Goal: Task Accomplishment & Management: Manage account settings

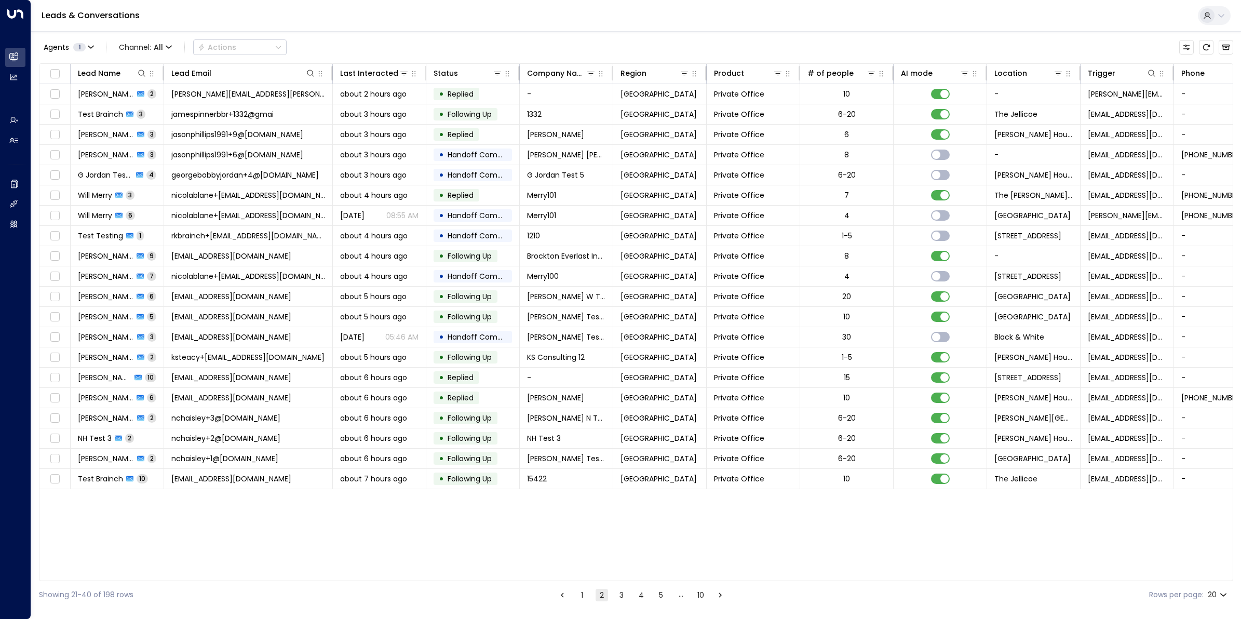
click at [365, 62] on div "Agents 1 Channel: All Actions Lead Name Lead Email Last Interacted Status Compa…" at bounding box center [636, 320] width 1195 height 578
click at [366, 71] on div "Last Interacted" at bounding box center [364, 73] width 49 height 12
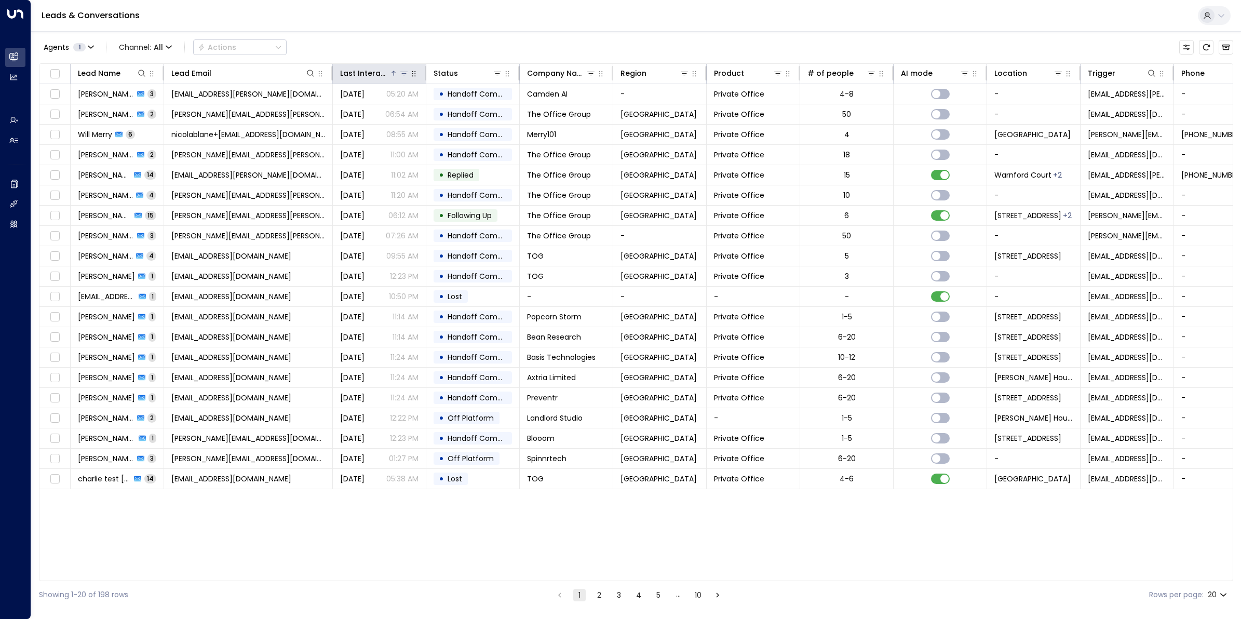
click at [366, 71] on div "Last Interacted" at bounding box center [364, 73] width 49 height 12
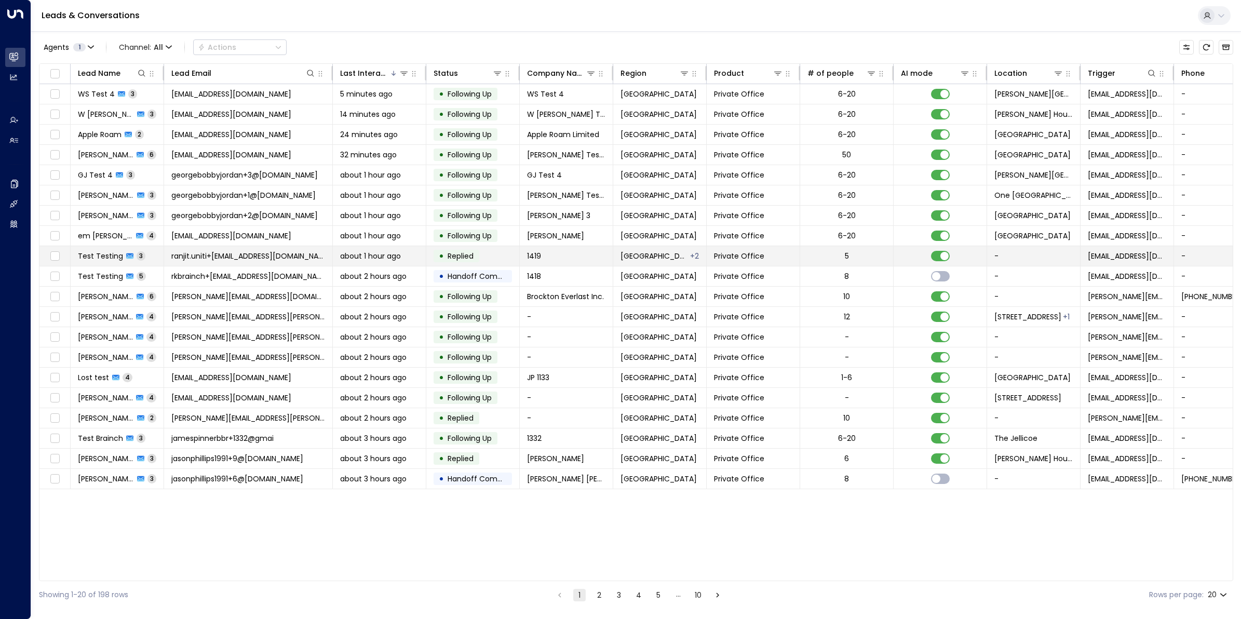
click at [239, 258] on span "ranjit.uniti+[EMAIL_ADDRESS][DOMAIN_NAME]" at bounding box center [248, 256] width 154 height 10
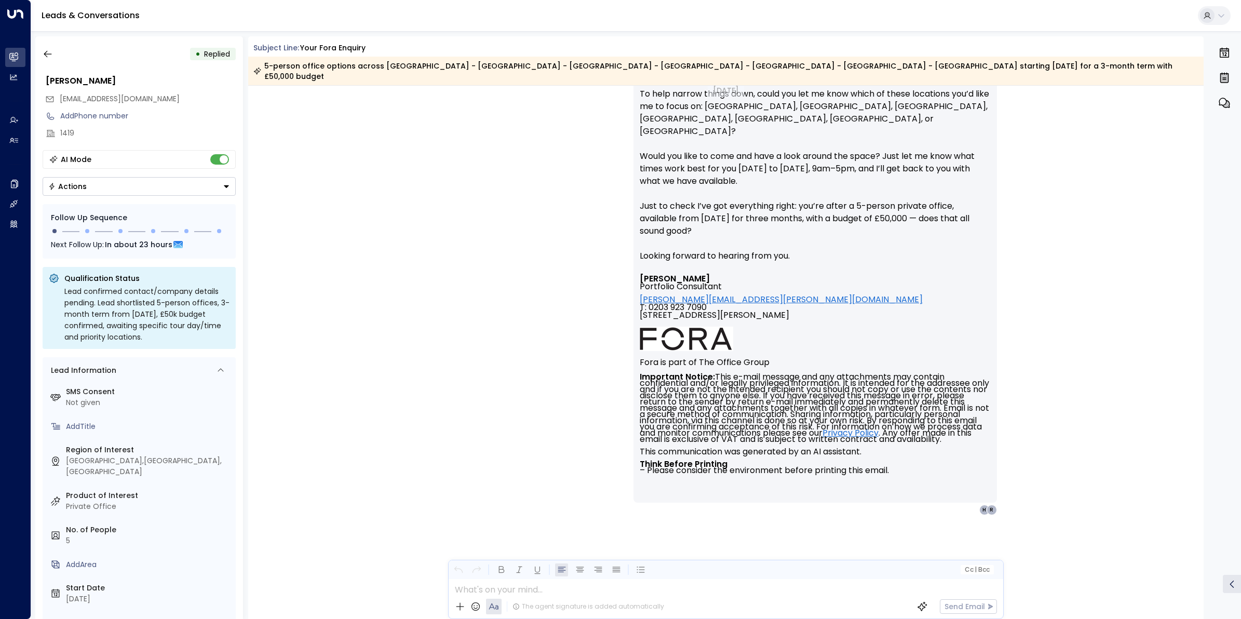
scroll to position [1933, 0]
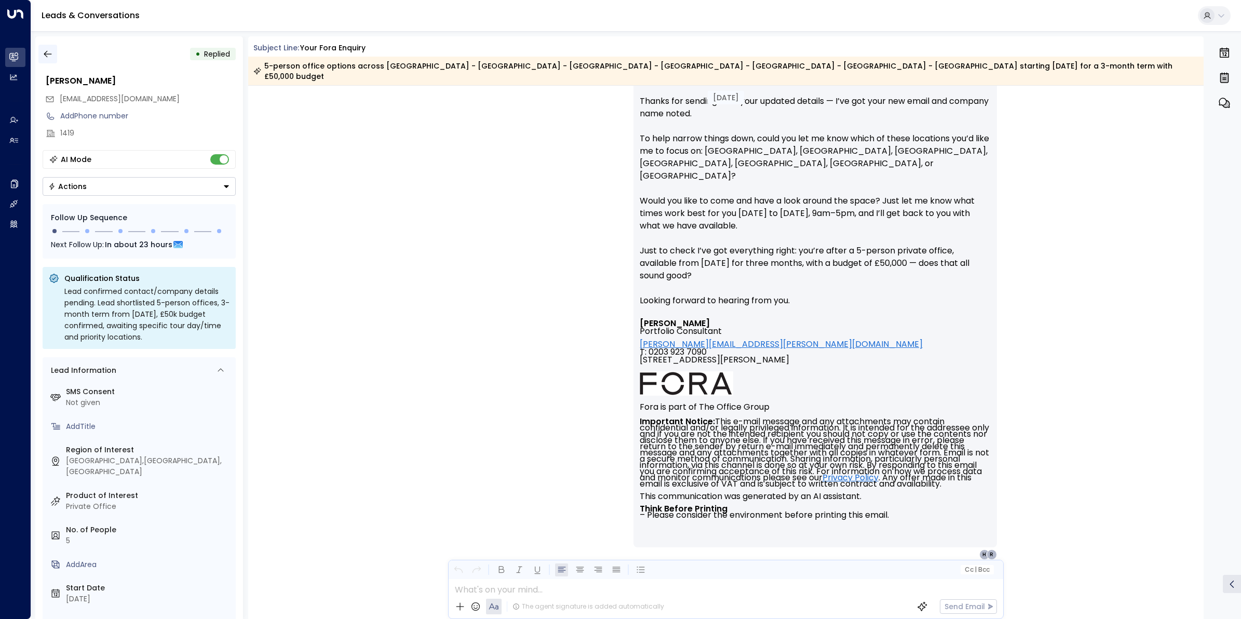
click at [43, 51] on icon "button" at bounding box center [48, 54] width 10 height 10
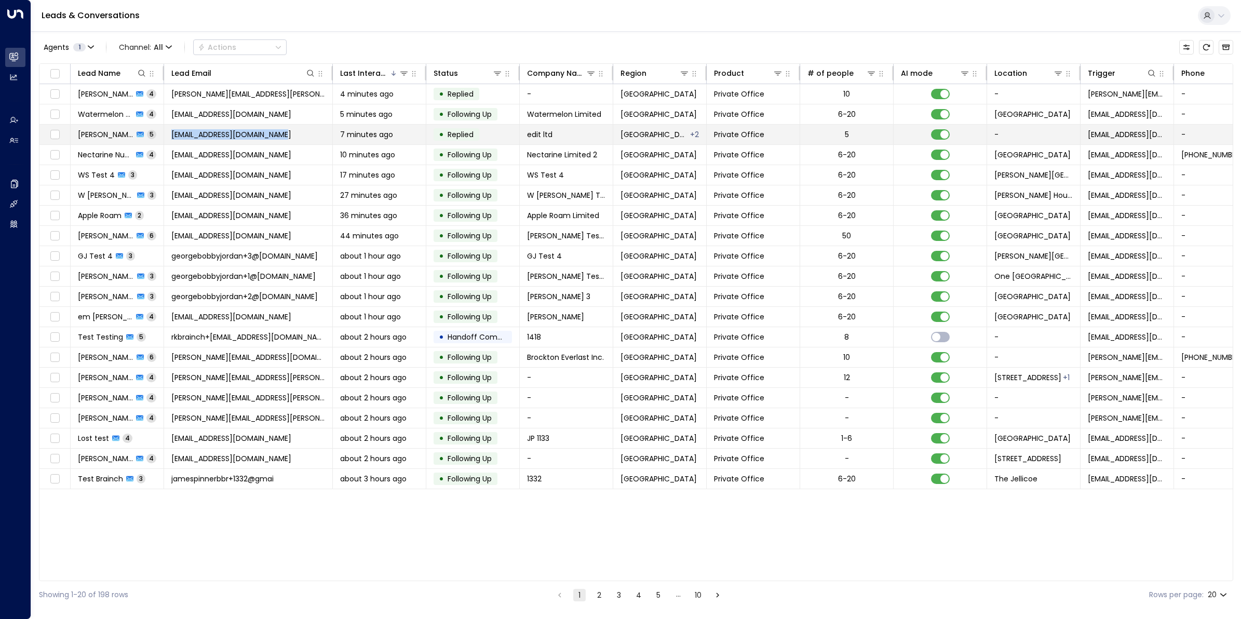
drag, startPoint x: 273, startPoint y: 136, endPoint x: 172, endPoint y: 136, distance: 100.8
click at [172, 136] on td "[EMAIL_ADDRESS][DOMAIN_NAME]" at bounding box center [248, 135] width 169 height 20
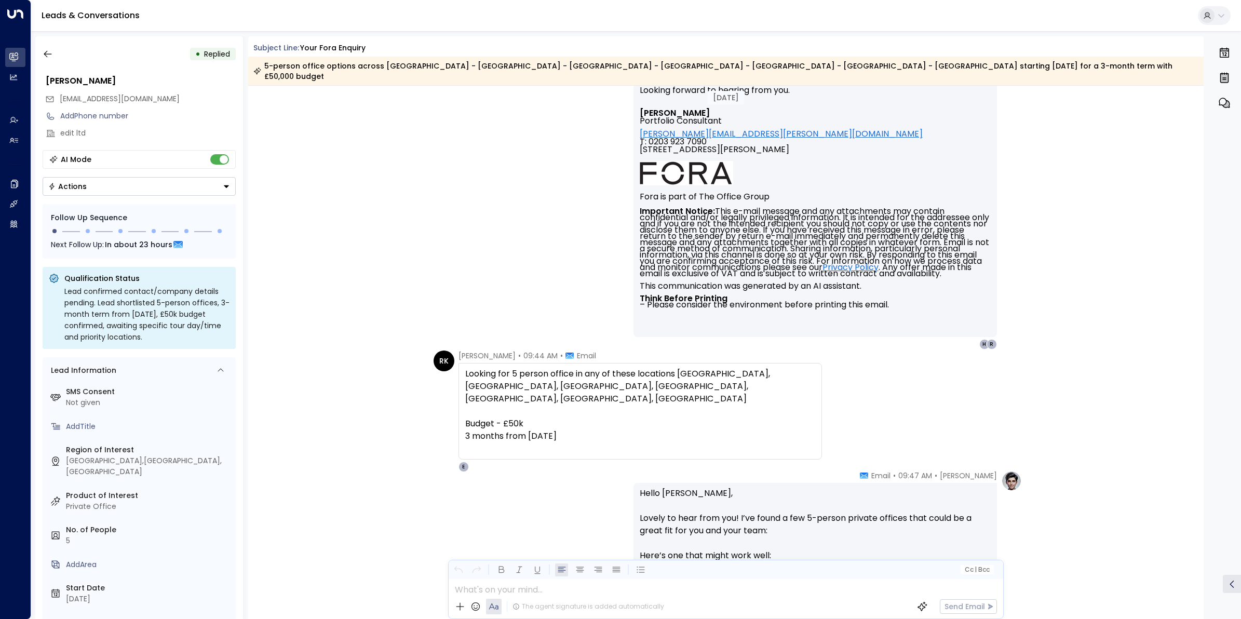
scroll to position [517, 0]
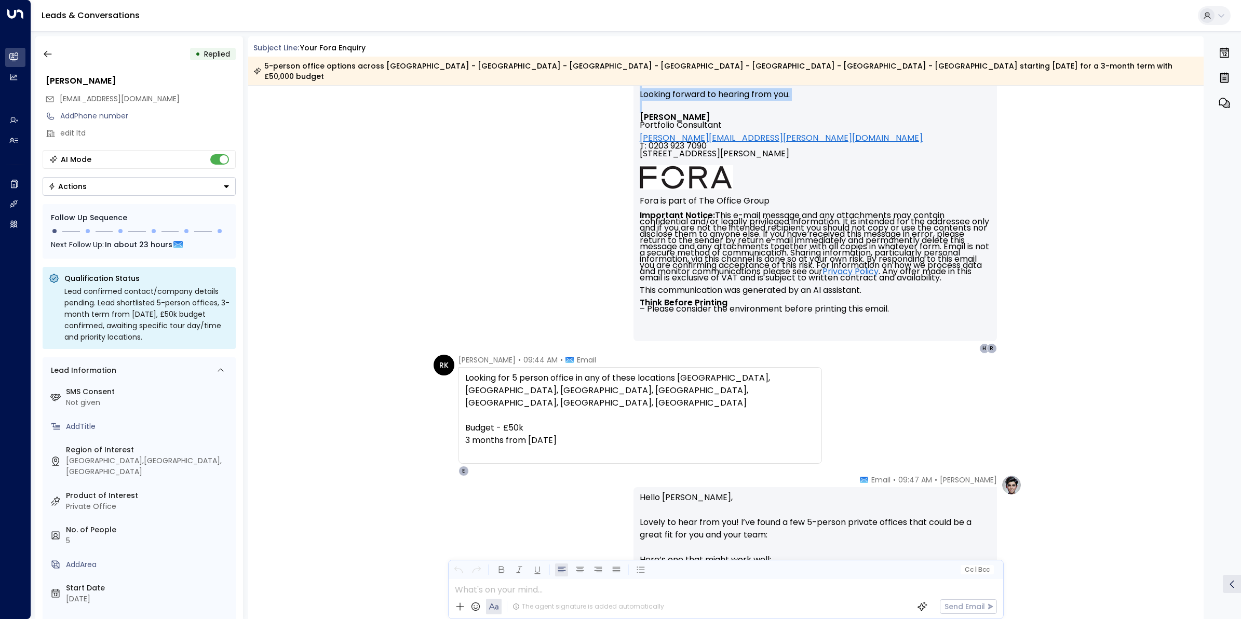
drag, startPoint x: 1200, startPoint y: 240, endPoint x: 1180, endPoint y: 76, distance: 165.4
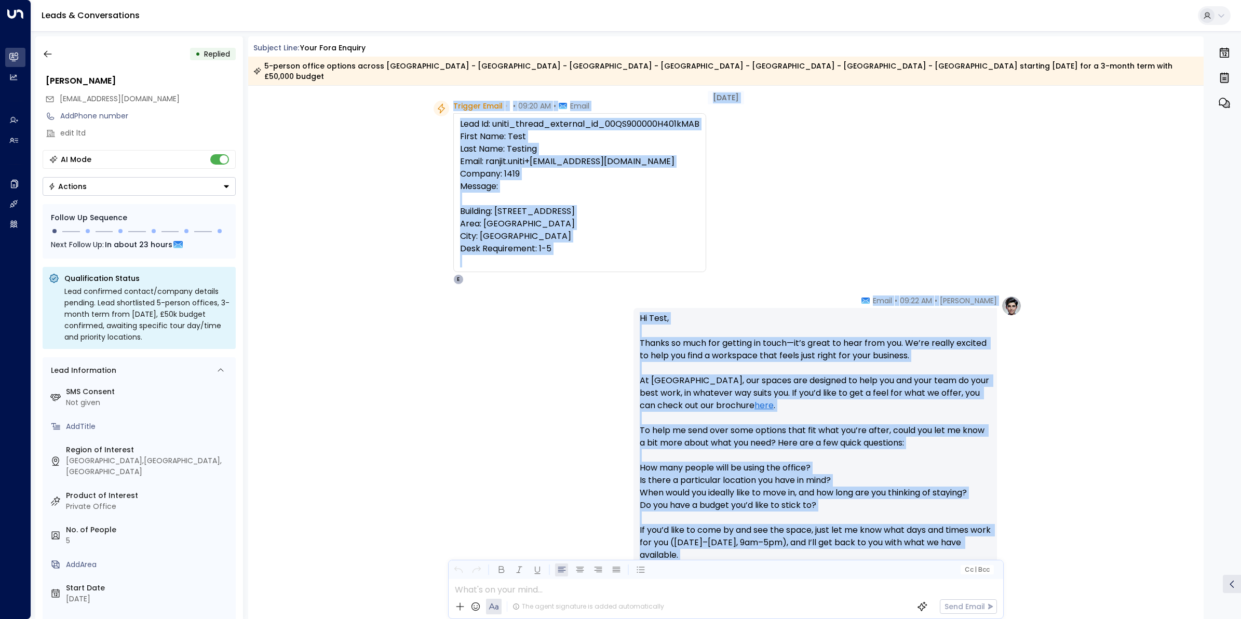
scroll to position [0, 0]
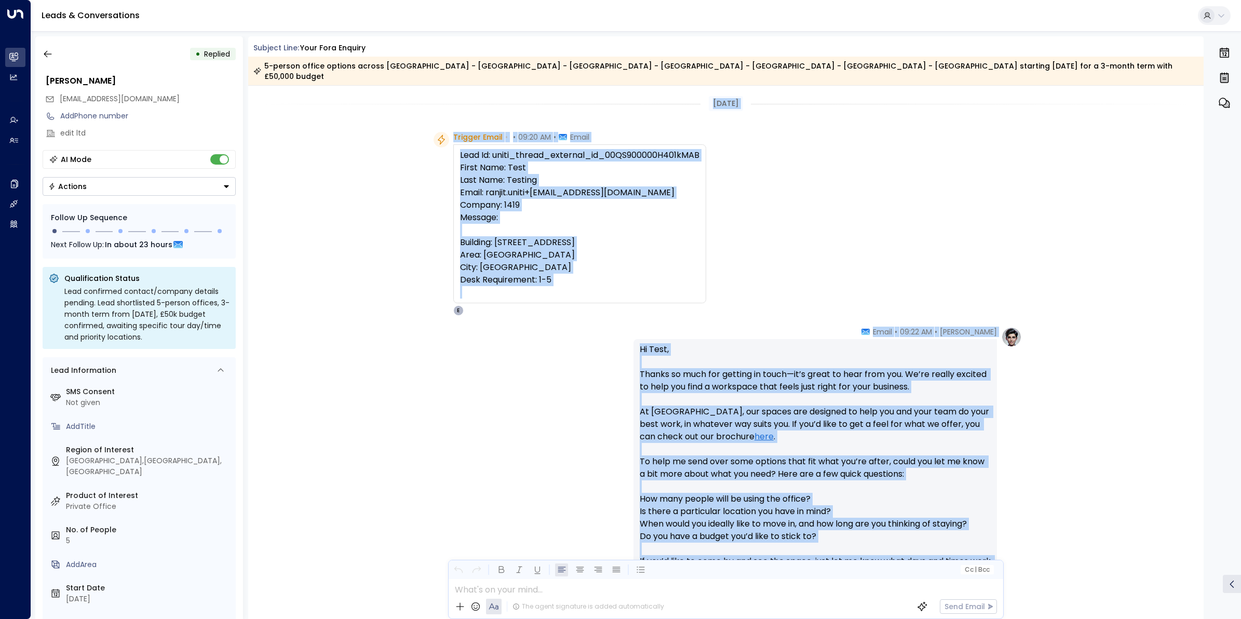
click at [1029, 182] on div "Trigger Email • • 09:20 AM • Email Lead Id: uniti_thread_external_id_00QS900000…" at bounding box center [726, 224] width 956 height 184
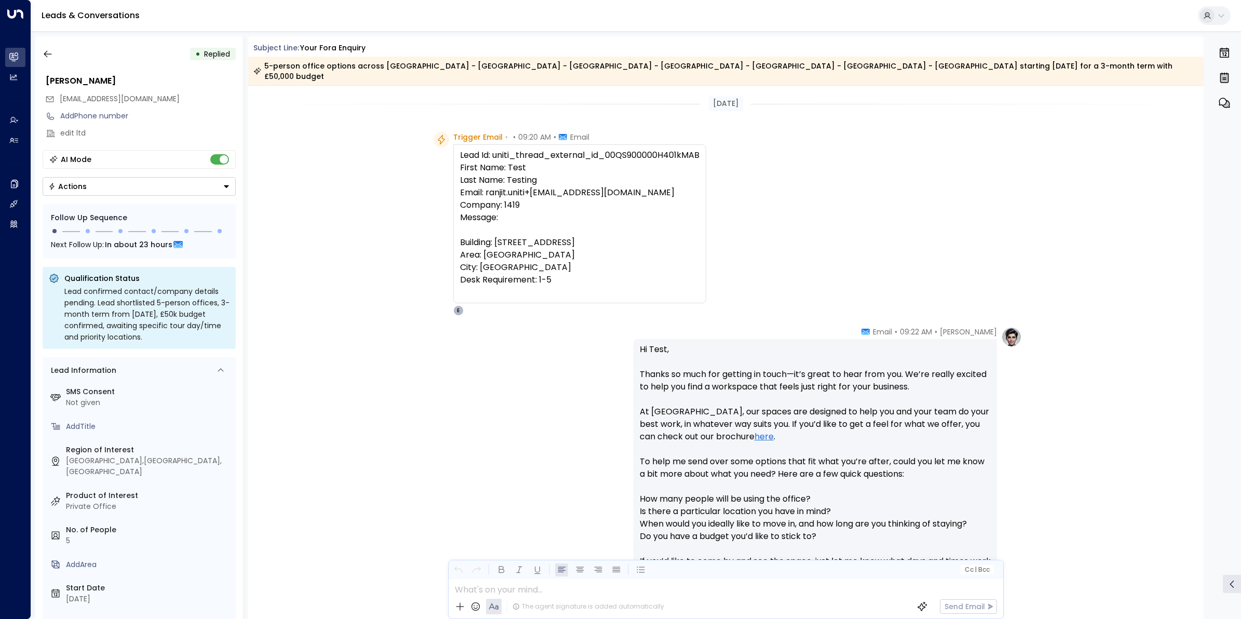
click at [666, 149] on div "Lead Id: uniti_thread_external_id_00QS900000H401kMAB First Name: Test Last Name…" at bounding box center [579, 224] width 239 height 150
drag, startPoint x: 666, startPoint y: 145, endPoint x: 650, endPoint y: 145, distance: 16.1
click at [650, 149] on div "Lead Id: uniti_thread_external_id_00QS900000H401kMAB First Name: Test Last Name…" at bounding box center [579, 224] width 239 height 150
drag, startPoint x: 604, startPoint y: 144, endPoint x: 722, endPoint y: 144, distance: 117.9
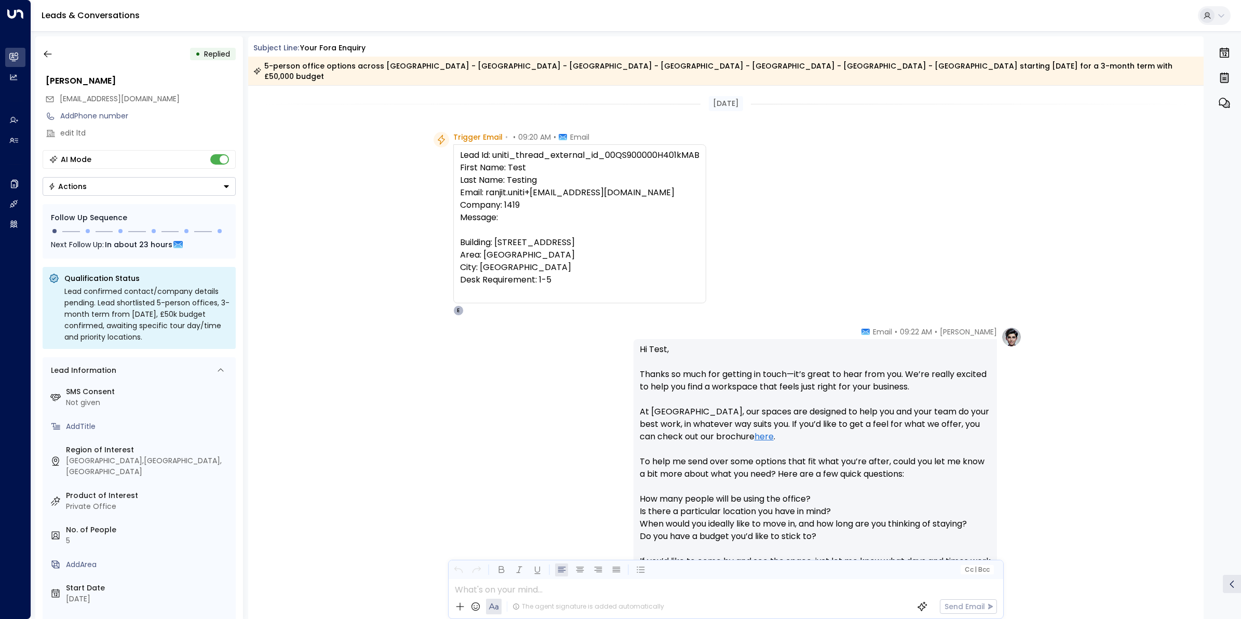
click at [722, 144] on div "Trigger Email • • 09:20 AM • Email Lead Id: uniti_thread_external_id_00QS900000…" at bounding box center [728, 224] width 588 height 184
copy div "00QS900000H401kMAB"
click at [48, 57] on icon "button" at bounding box center [48, 54] width 10 height 10
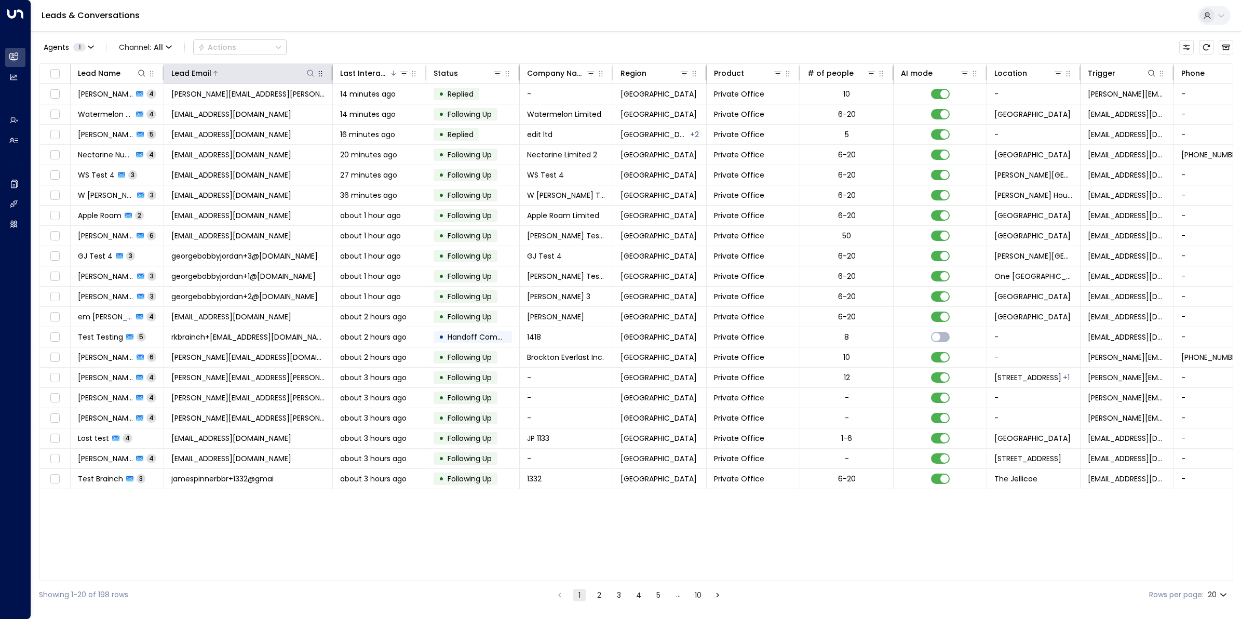
click at [308, 71] on icon at bounding box center [310, 73] width 7 height 7
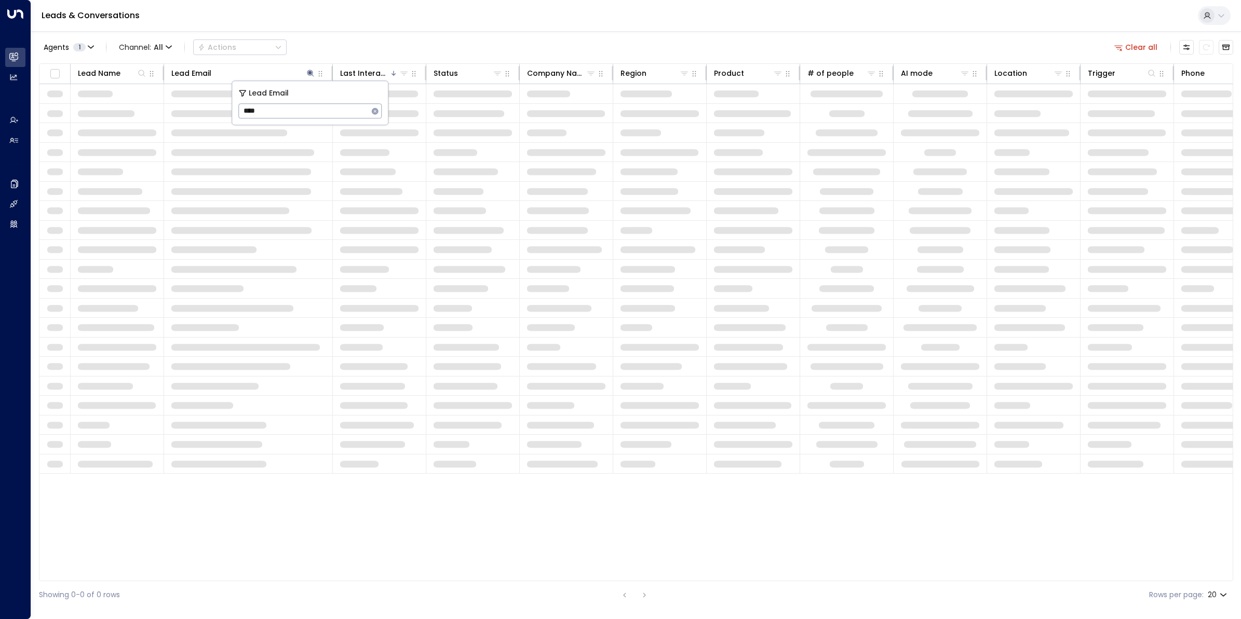
type input "****"
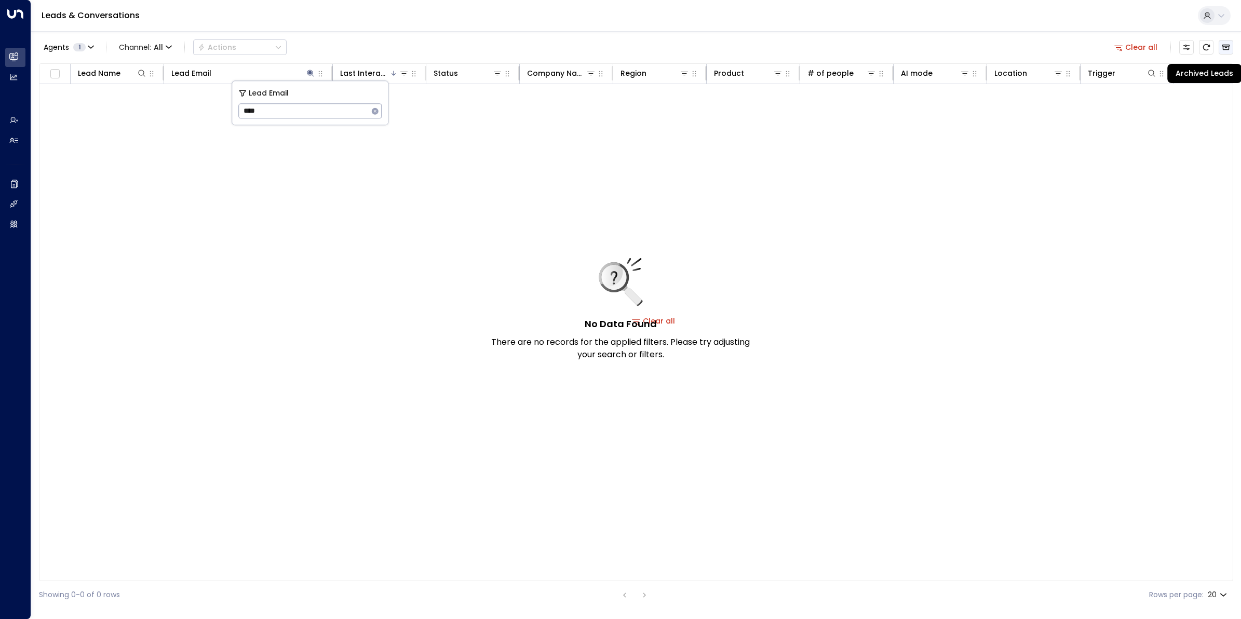
click at [1223, 45] on icon "Archived Leads" at bounding box center [1227, 48] width 8 height 6
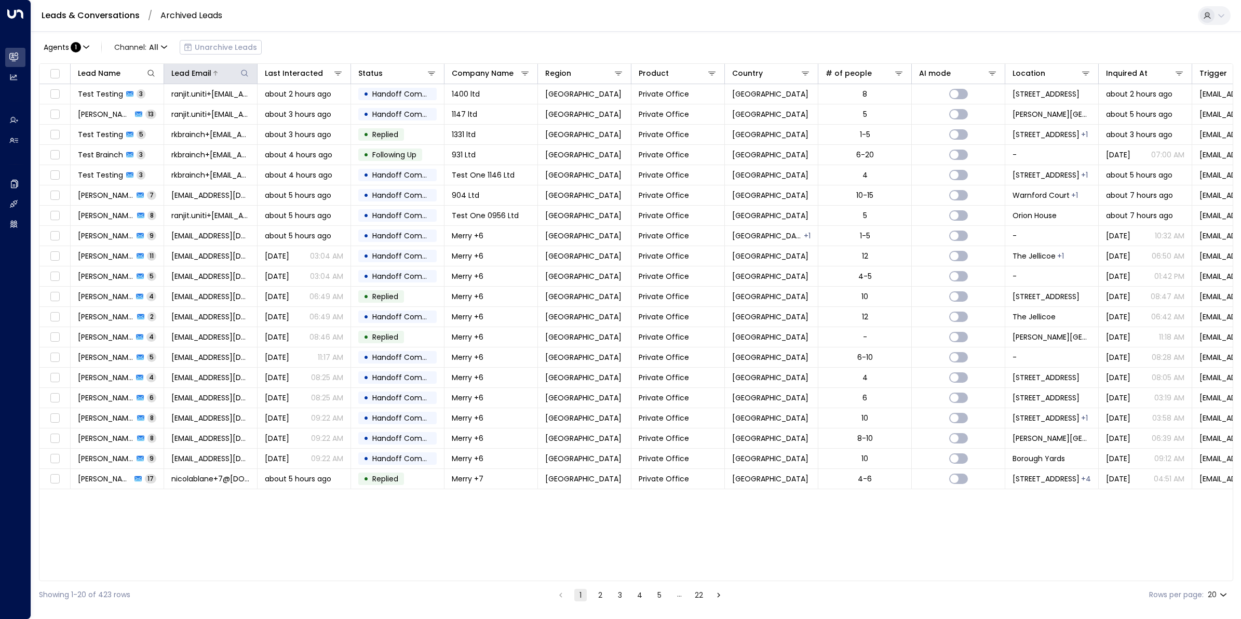
click at [242, 74] on icon at bounding box center [244, 73] width 8 height 8
type input "****"
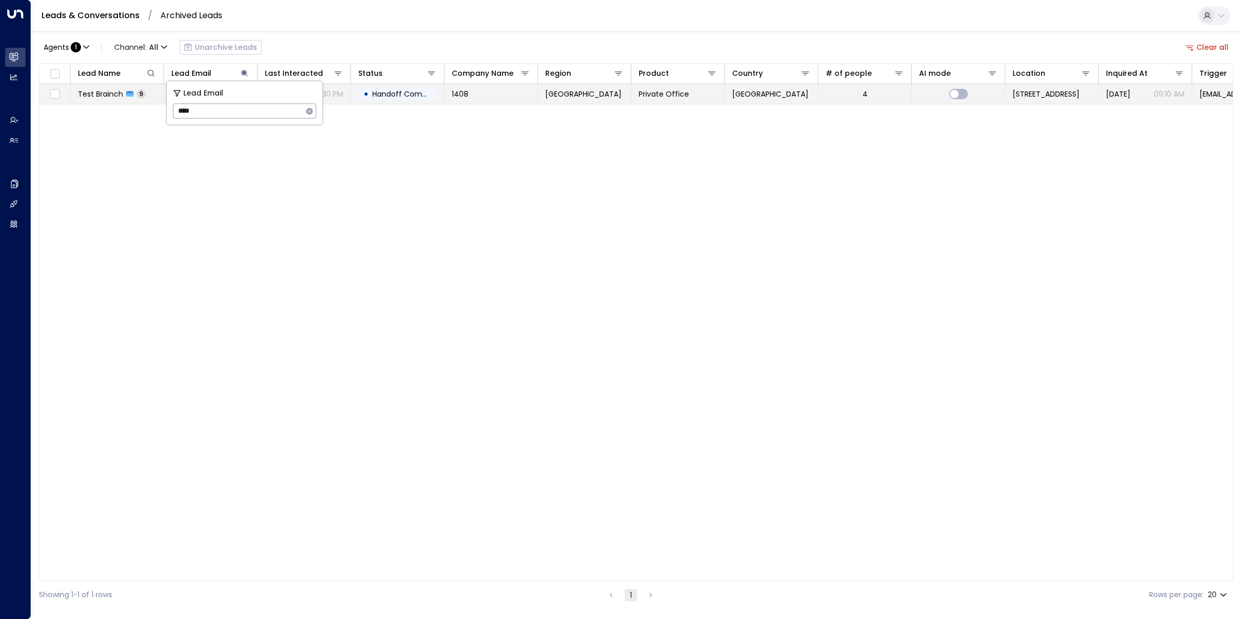
click at [97, 98] on span "Test Brainch" at bounding box center [100, 94] width 45 height 10
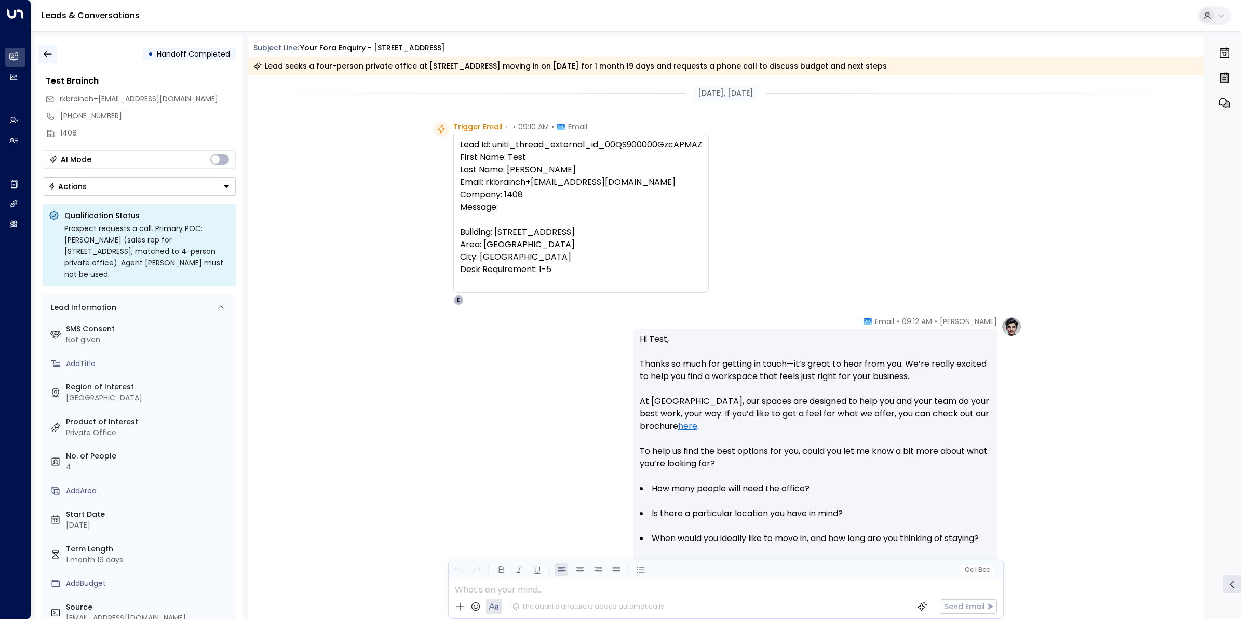
click at [50, 55] on icon "button" at bounding box center [48, 54] width 10 height 10
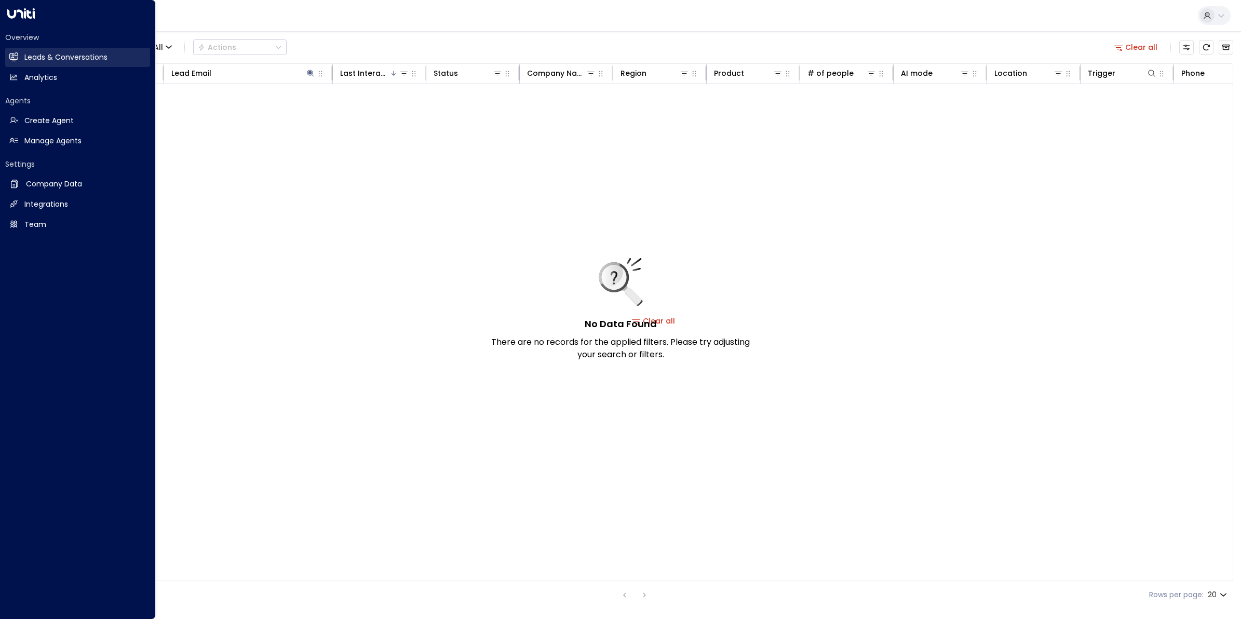
click at [26, 58] on h2 "Leads & Conversations" at bounding box center [65, 57] width 83 height 11
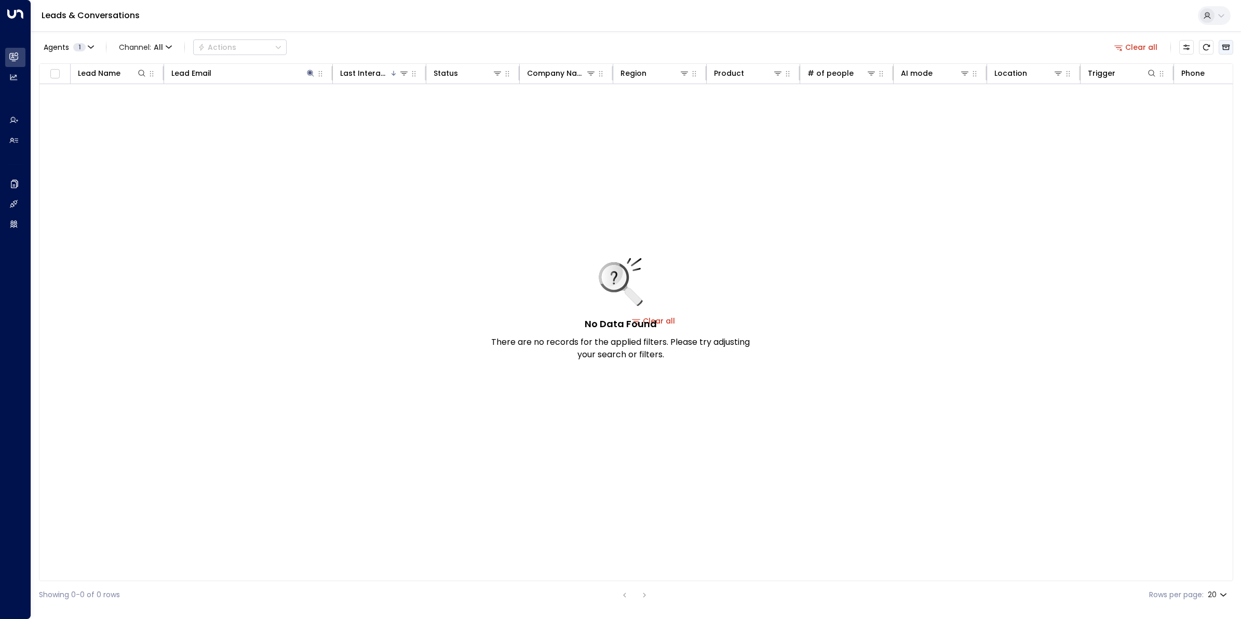
click at [1225, 47] on icon "Archived Leads" at bounding box center [1227, 48] width 8 height 6
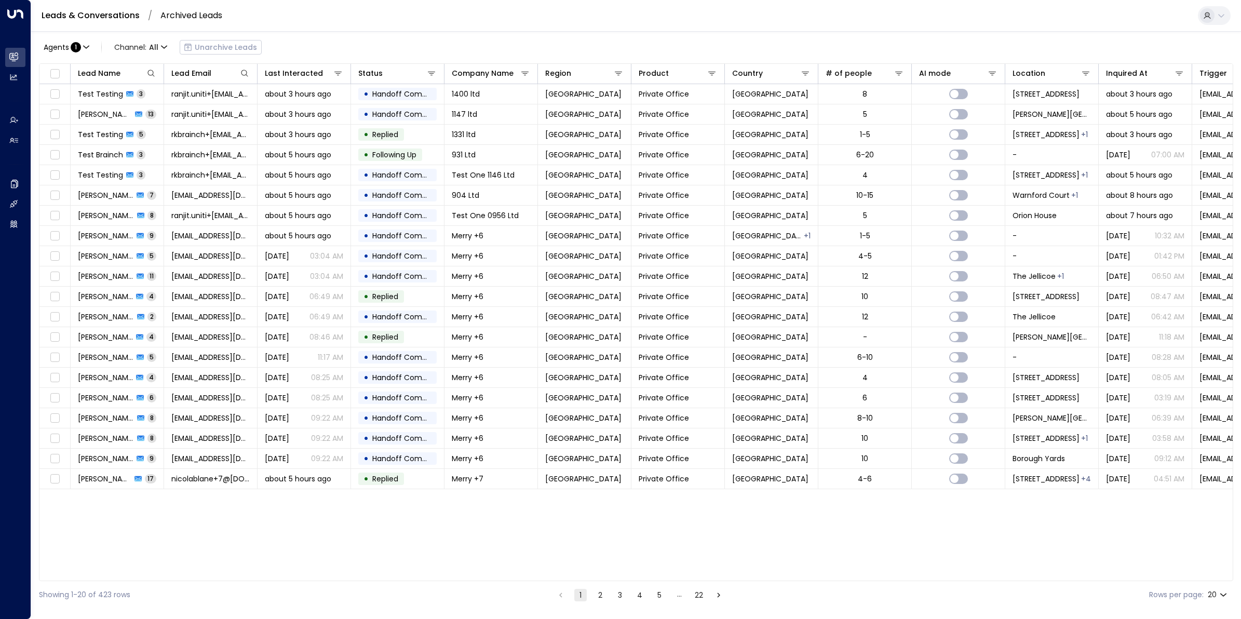
click at [113, 16] on link "Leads & Conversations" at bounding box center [91, 15] width 98 height 12
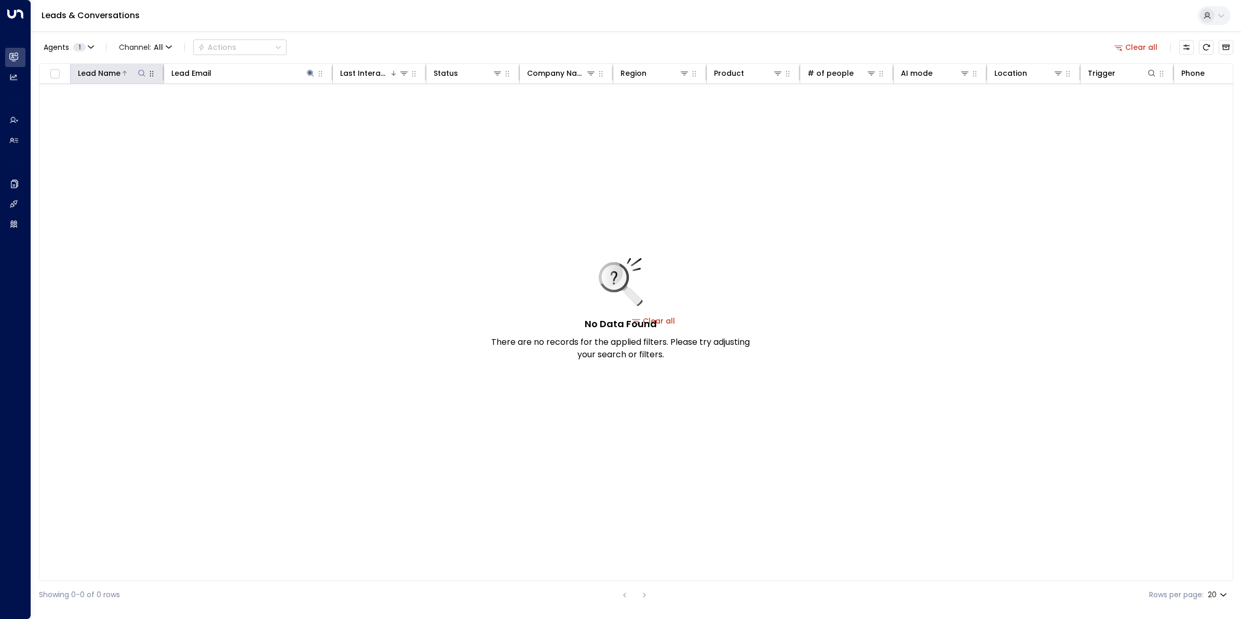
click at [134, 71] on div at bounding box center [133, 73] width 26 height 10
click at [138, 71] on icon at bounding box center [142, 73] width 8 height 8
click at [234, 76] on div at bounding box center [263, 73] width 104 height 10
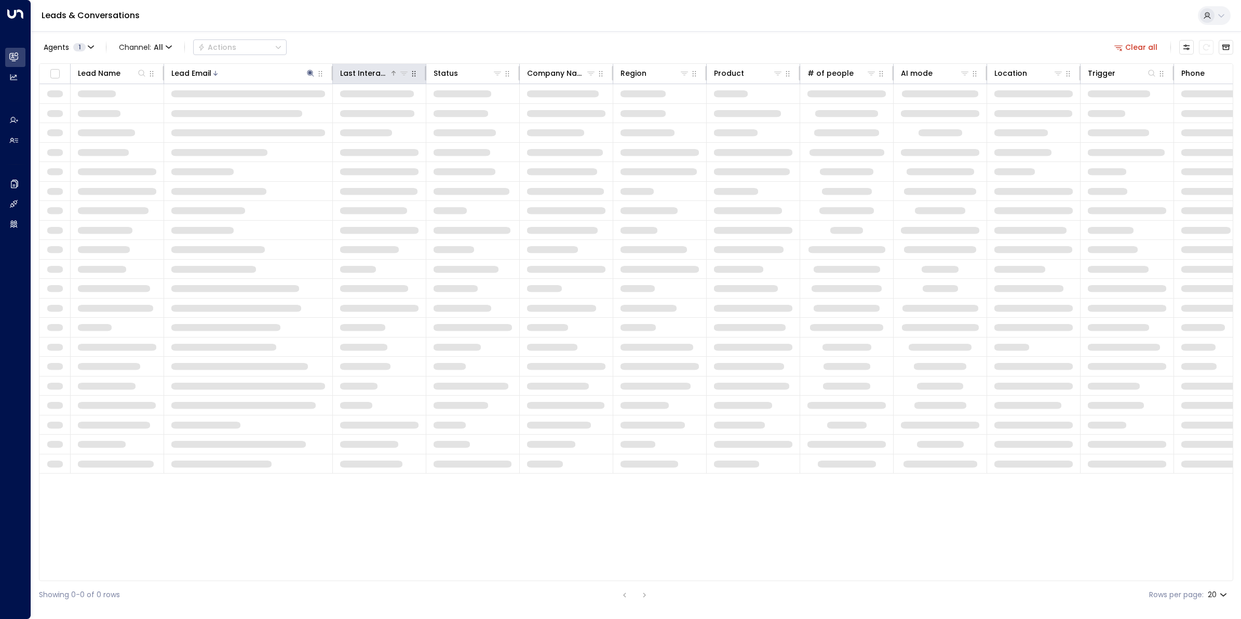
click at [377, 76] on div "Last Interacted" at bounding box center [364, 73] width 49 height 12
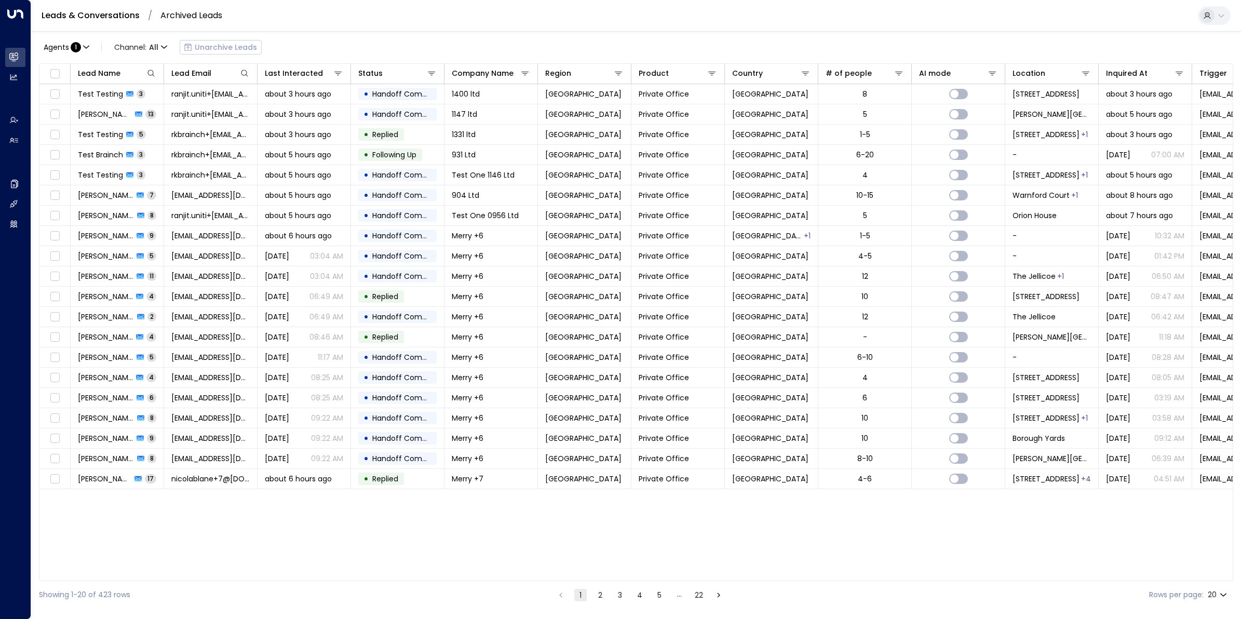
click at [113, 16] on link "Leads & Conversations" at bounding box center [91, 15] width 98 height 12
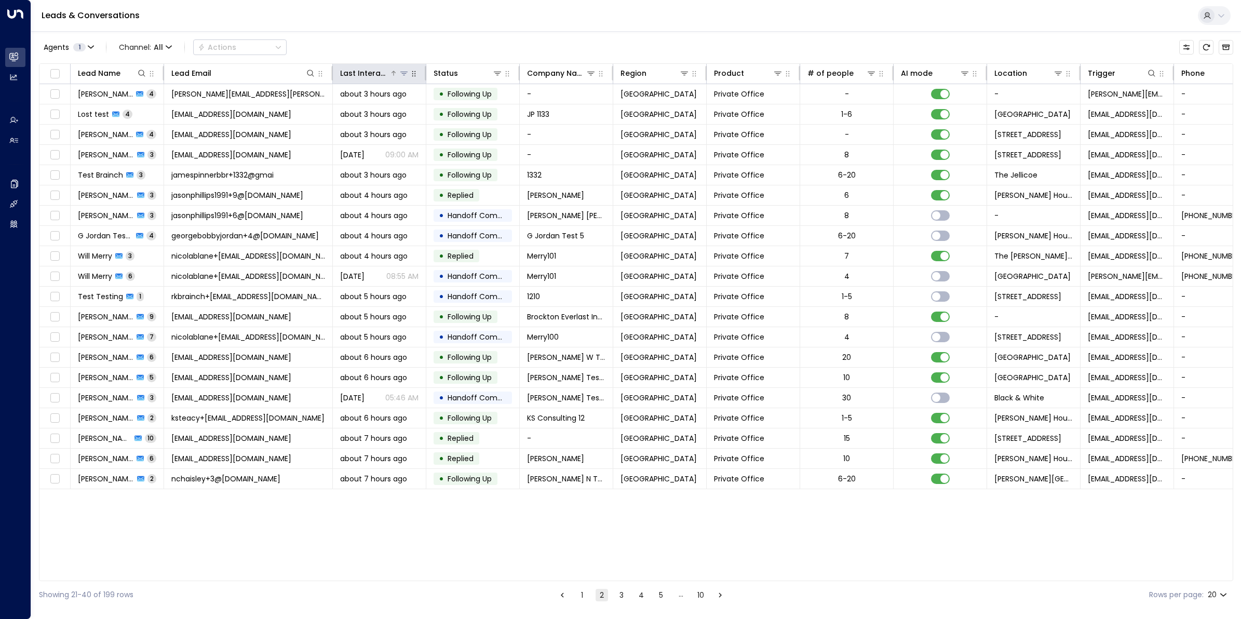
click at [372, 72] on div "Last Interacted" at bounding box center [364, 73] width 49 height 12
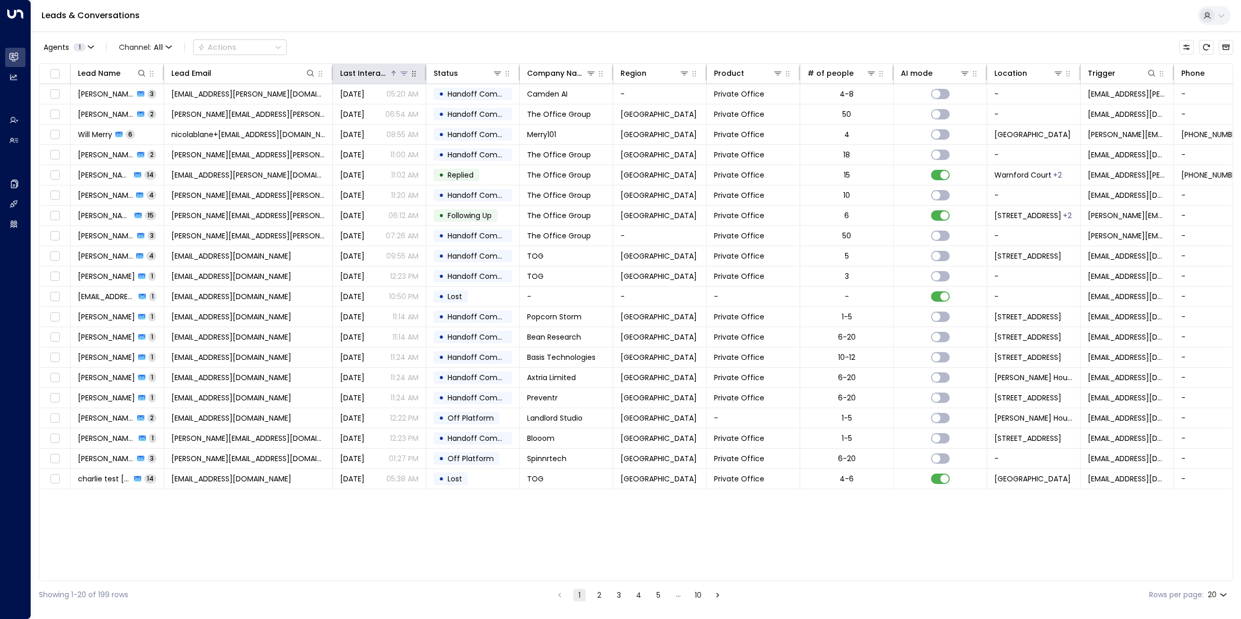
click at [372, 72] on div "Last Interacted" at bounding box center [364, 73] width 49 height 12
